Goal: Book appointment/travel/reservation

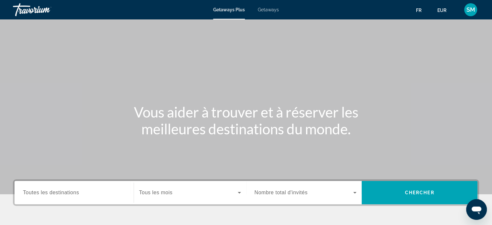
click at [61, 193] on span "Toutes les destinations" at bounding box center [51, 192] width 56 height 5
click at [61, 193] on input "Destination Toutes les destinations" at bounding box center [74, 193] width 102 height 8
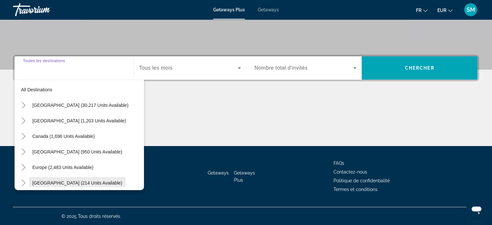
scroll to position [40, 0]
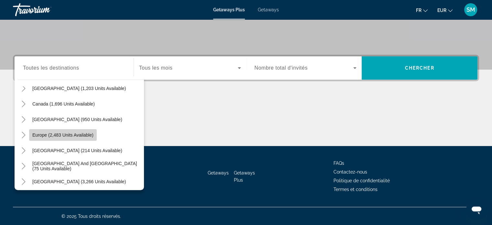
click at [44, 135] on span "Europe (2,483 units available)" at bounding box center [62, 134] width 61 height 5
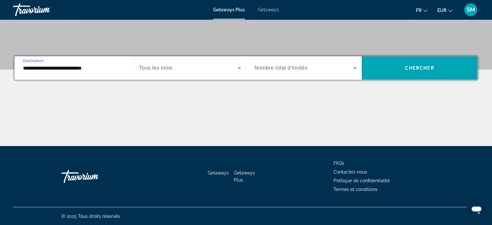
click at [123, 71] on input "**********" at bounding box center [74, 68] width 102 height 8
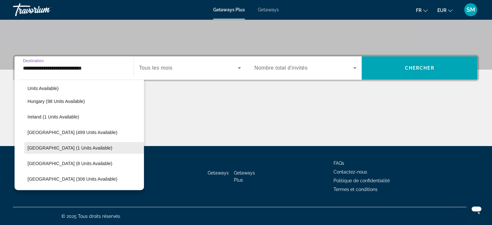
scroll to position [233, 0]
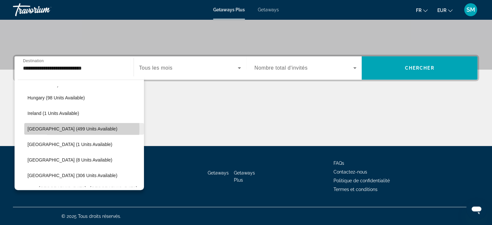
click at [52, 128] on span "[GEOGRAPHIC_DATA] (499 units available)" at bounding box center [72, 128] width 90 height 5
type input "**********"
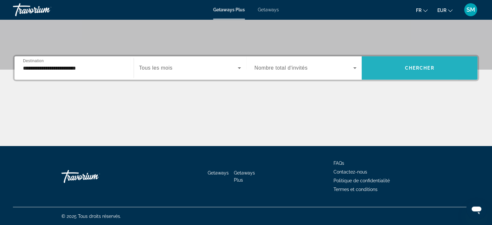
click at [386, 66] on span "Search widget" at bounding box center [420, 68] width 116 height 16
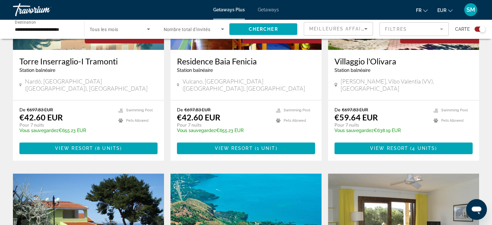
scroll to position [323, 0]
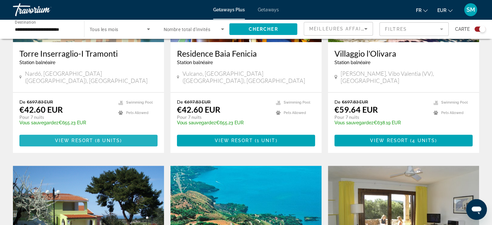
click at [84, 138] on span "View Resort" at bounding box center [74, 140] width 38 height 5
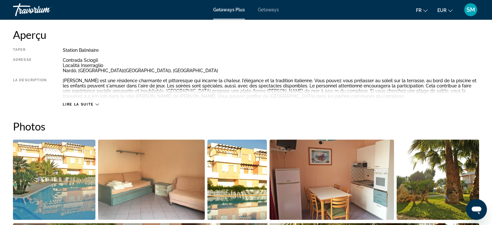
scroll to position [194, 0]
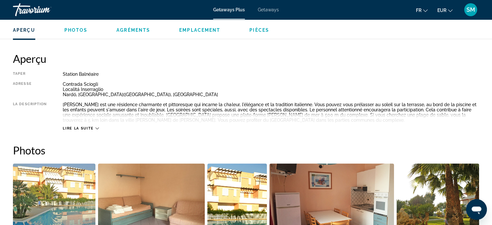
click at [76, 128] on span "Lire la suite" at bounding box center [78, 128] width 31 height 4
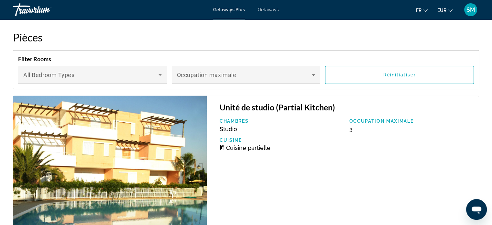
scroll to position [1035, 0]
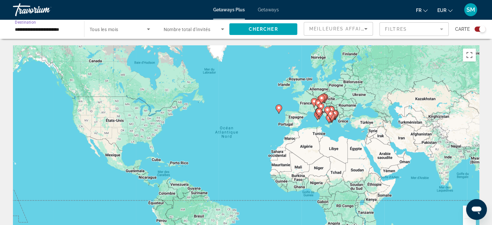
click at [51, 33] on input "**********" at bounding box center [45, 30] width 61 height 8
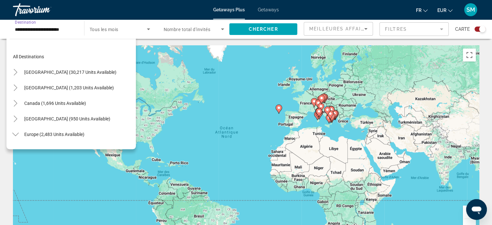
scroll to position [225, 0]
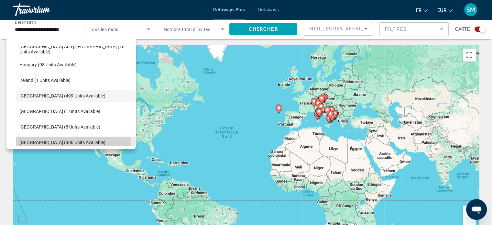
click at [48, 140] on span "[GEOGRAPHIC_DATA] (306 units available)" at bounding box center [62, 142] width 86 height 5
type input "**********"
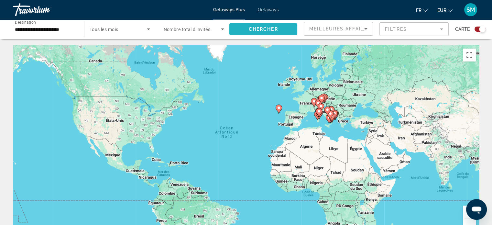
click at [256, 27] on span "Chercher" at bounding box center [263, 29] width 29 height 5
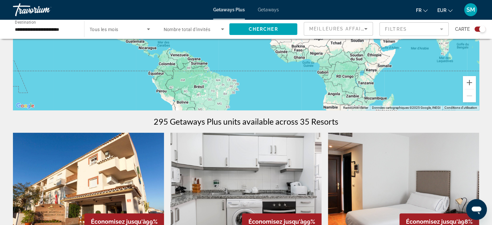
scroll to position [259, 0]
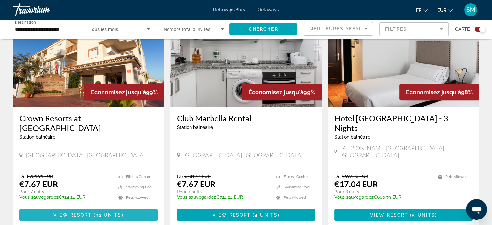
click at [80, 212] on span "View Resort" at bounding box center [72, 214] width 38 height 5
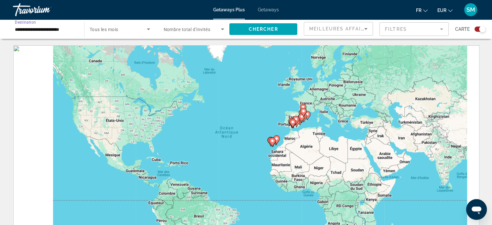
click at [68, 26] on input "**********" at bounding box center [45, 30] width 61 height 8
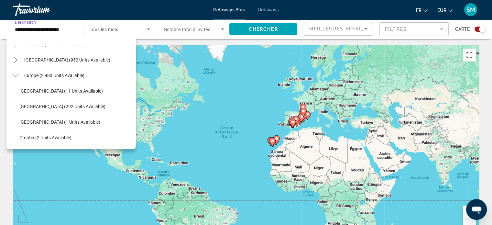
scroll to position [45, 0]
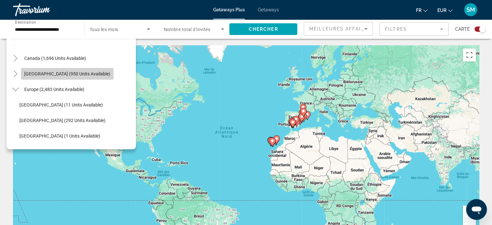
click at [57, 75] on span "[GEOGRAPHIC_DATA] (950 units available)" at bounding box center [67, 73] width 86 height 5
type input "**********"
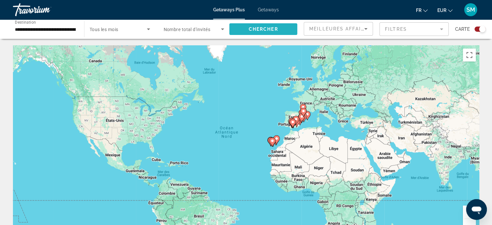
click at [252, 27] on span "Chercher" at bounding box center [263, 29] width 29 height 5
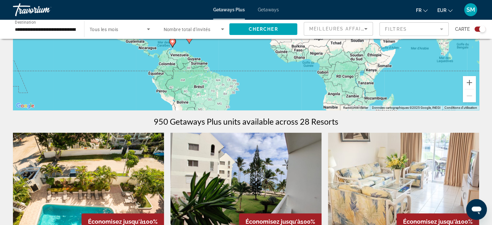
scroll to position [226, 0]
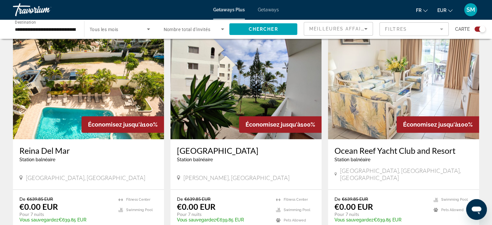
click at [61, 64] on img "Main content" at bounding box center [88, 88] width 151 height 104
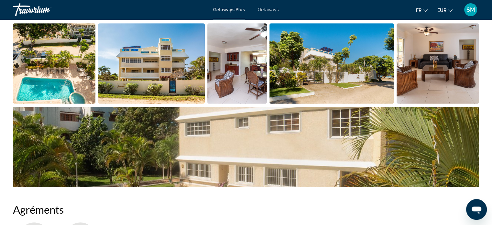
scroll to position [97, 0]
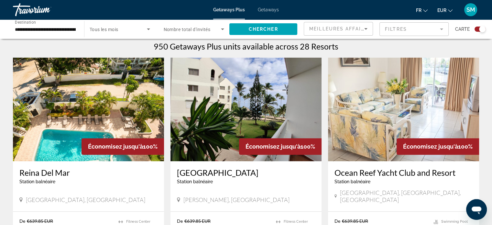
scroll to position [226, 0]
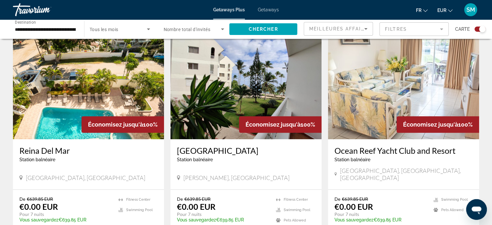
click at [367, 91] on img "Main content" at bounding box center [403, 88] width 151 height 104
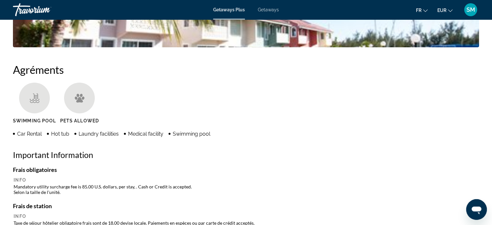
scroll to position [388, 0]
